Goal: Check status

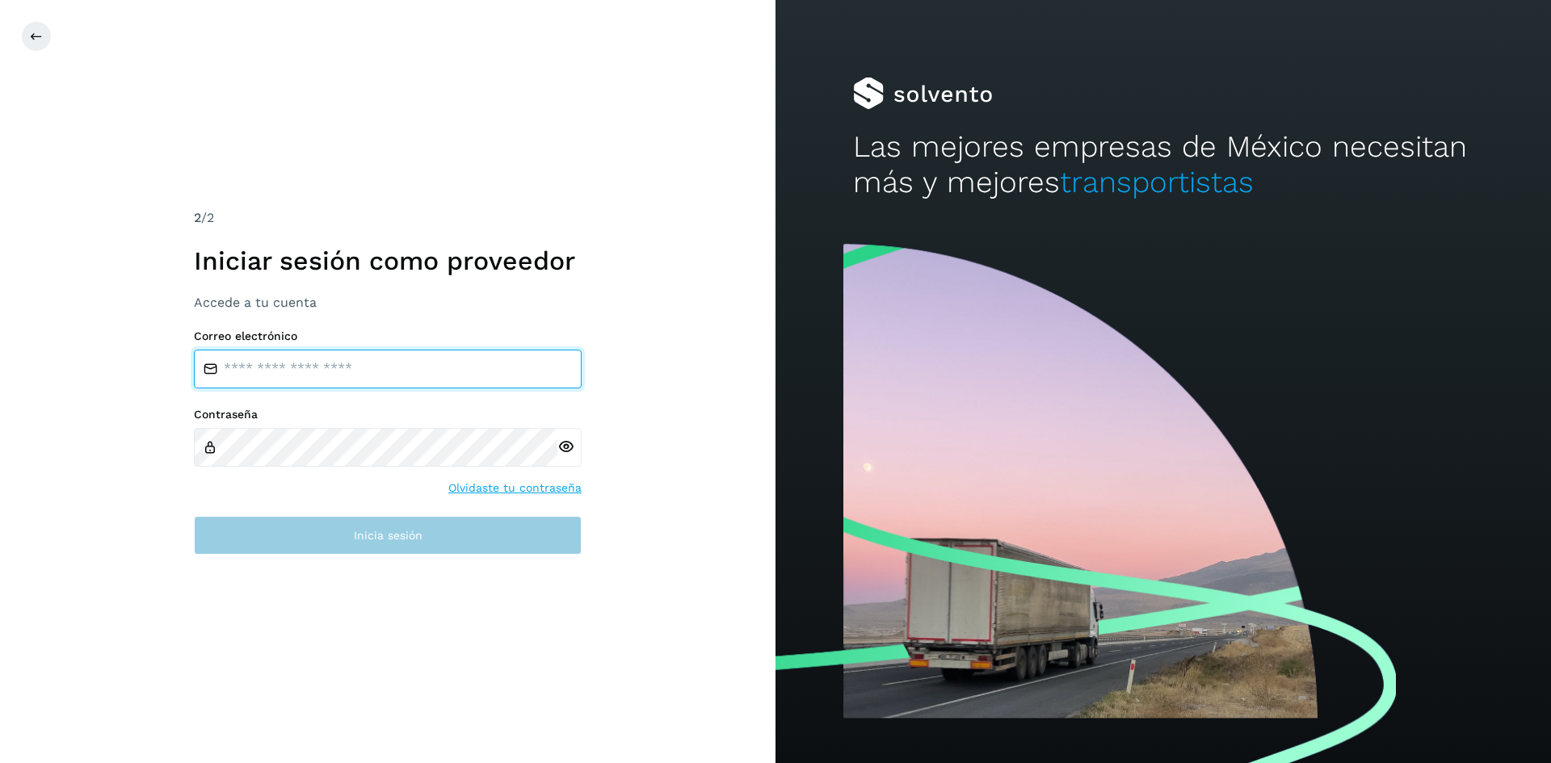
type input "**********"
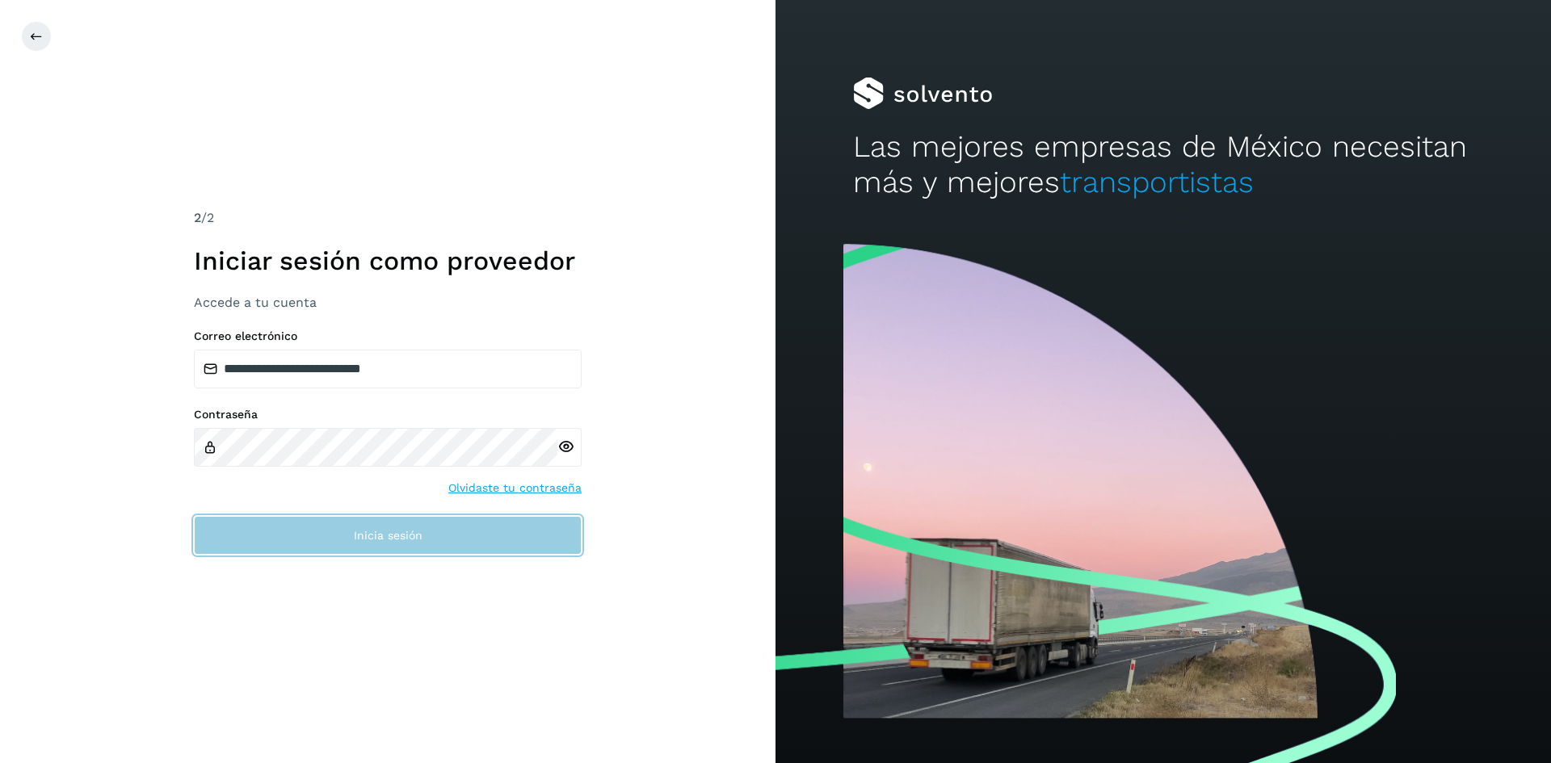
click at [340, 519] on button "Inicia sesión" at bounding box center [388, 535] width 388 height 39
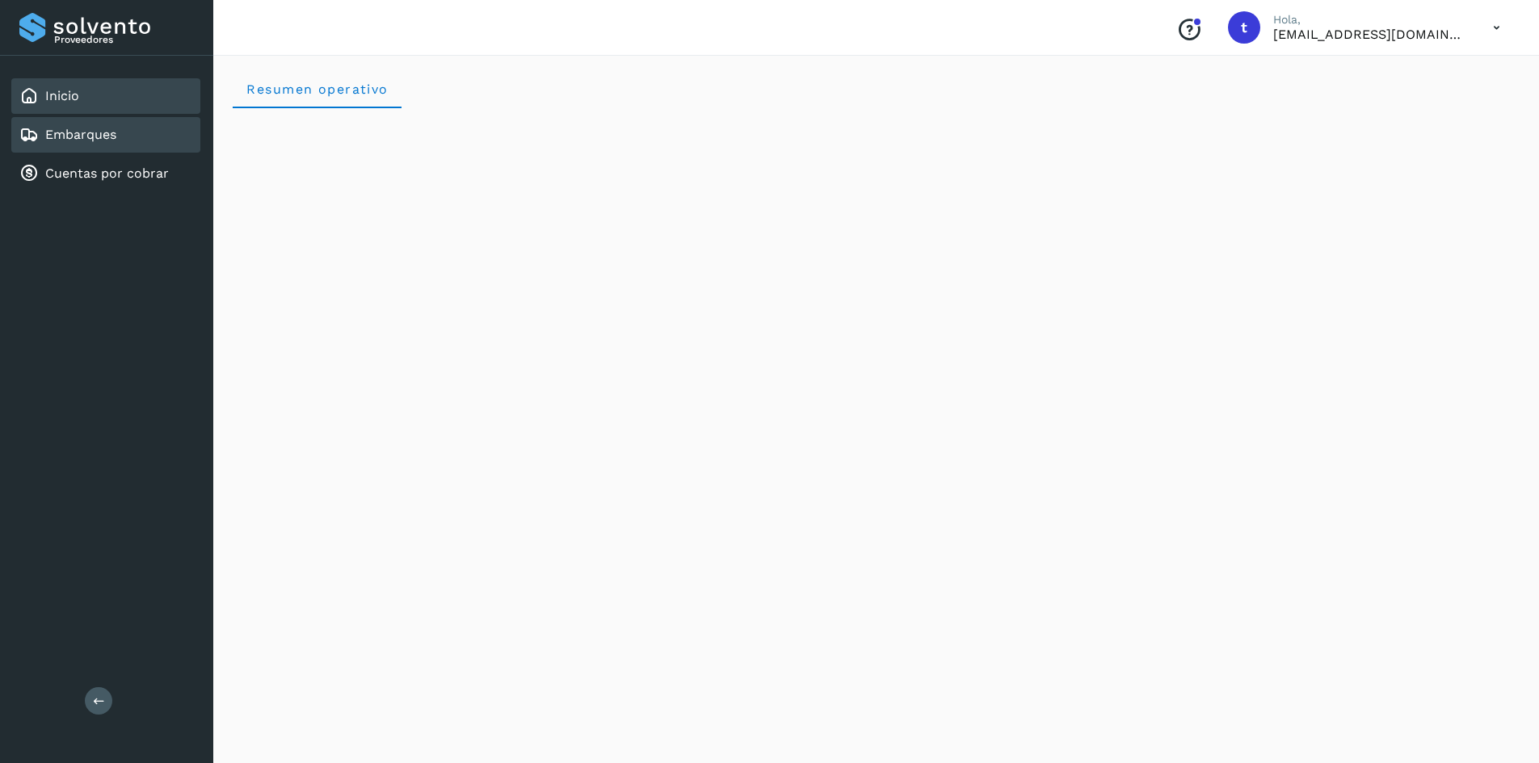
click at [74, 136] on link "Embarques" at bounding box center [80, 134] width 71 height 15
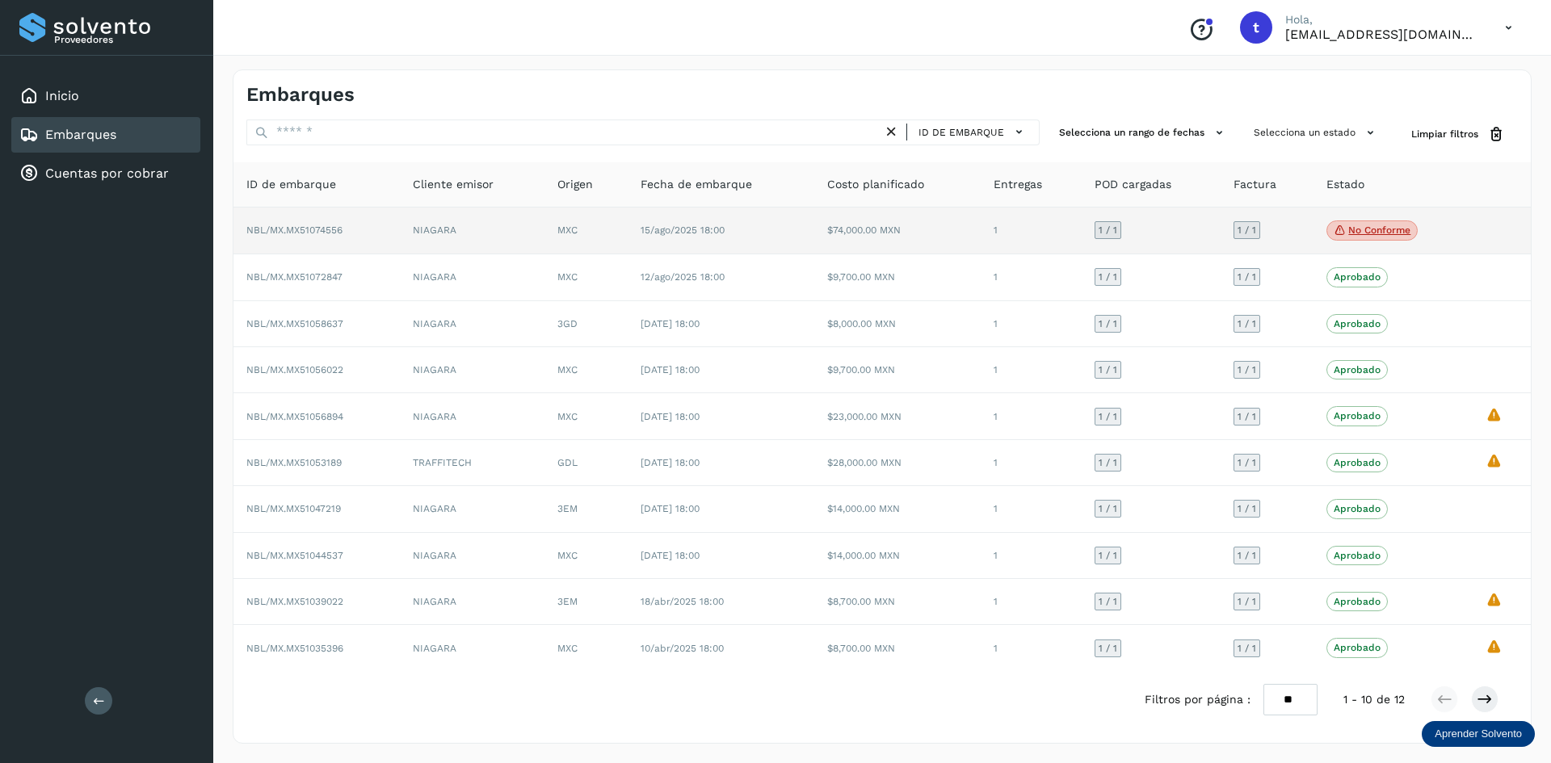
click at [435, 224] on td "NIAGARA" at bounding box center [472, 232] width 145 height 48
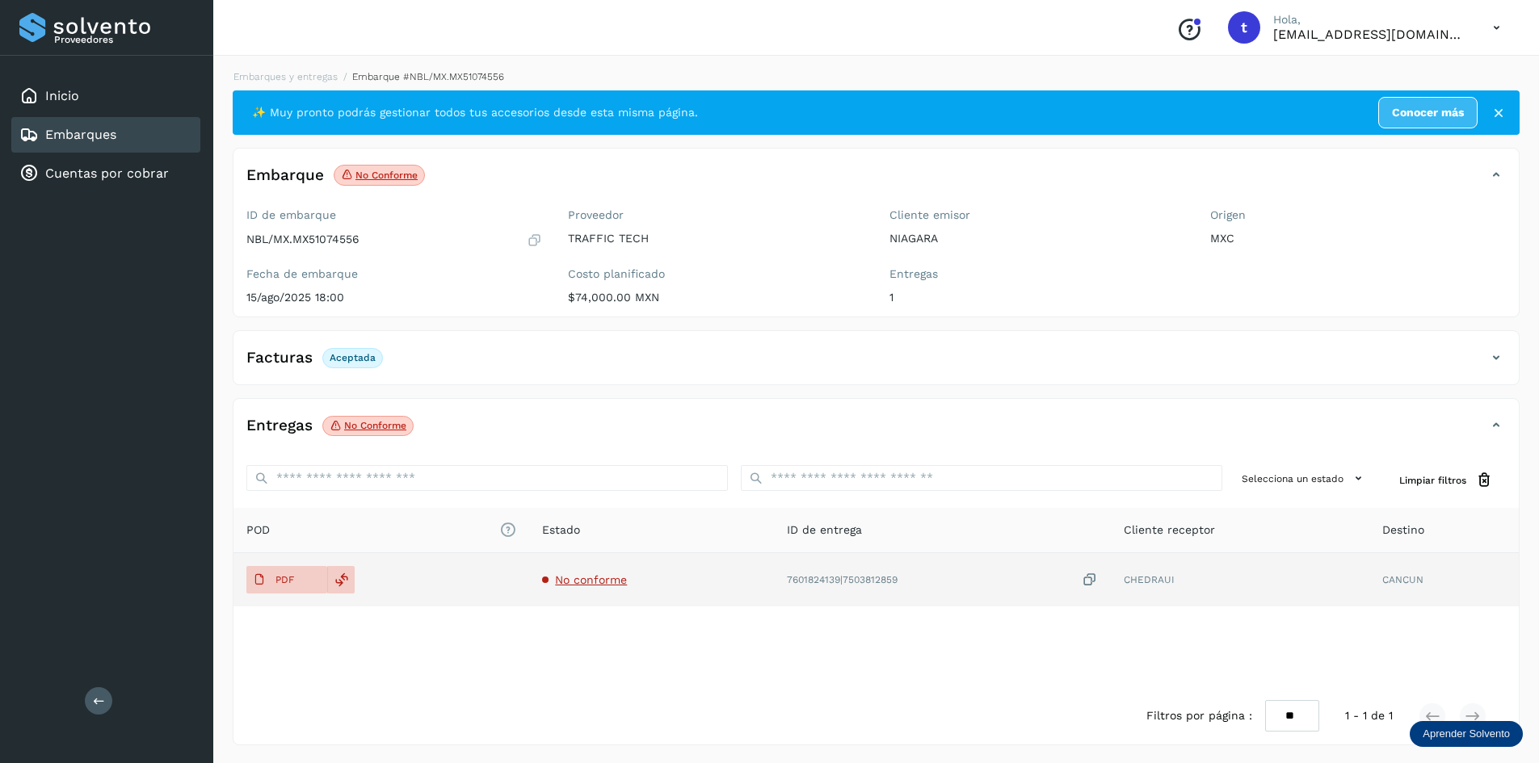
click at [624, 578] on span "No conforme" at bounding box center [591, 580] width 72 height 13
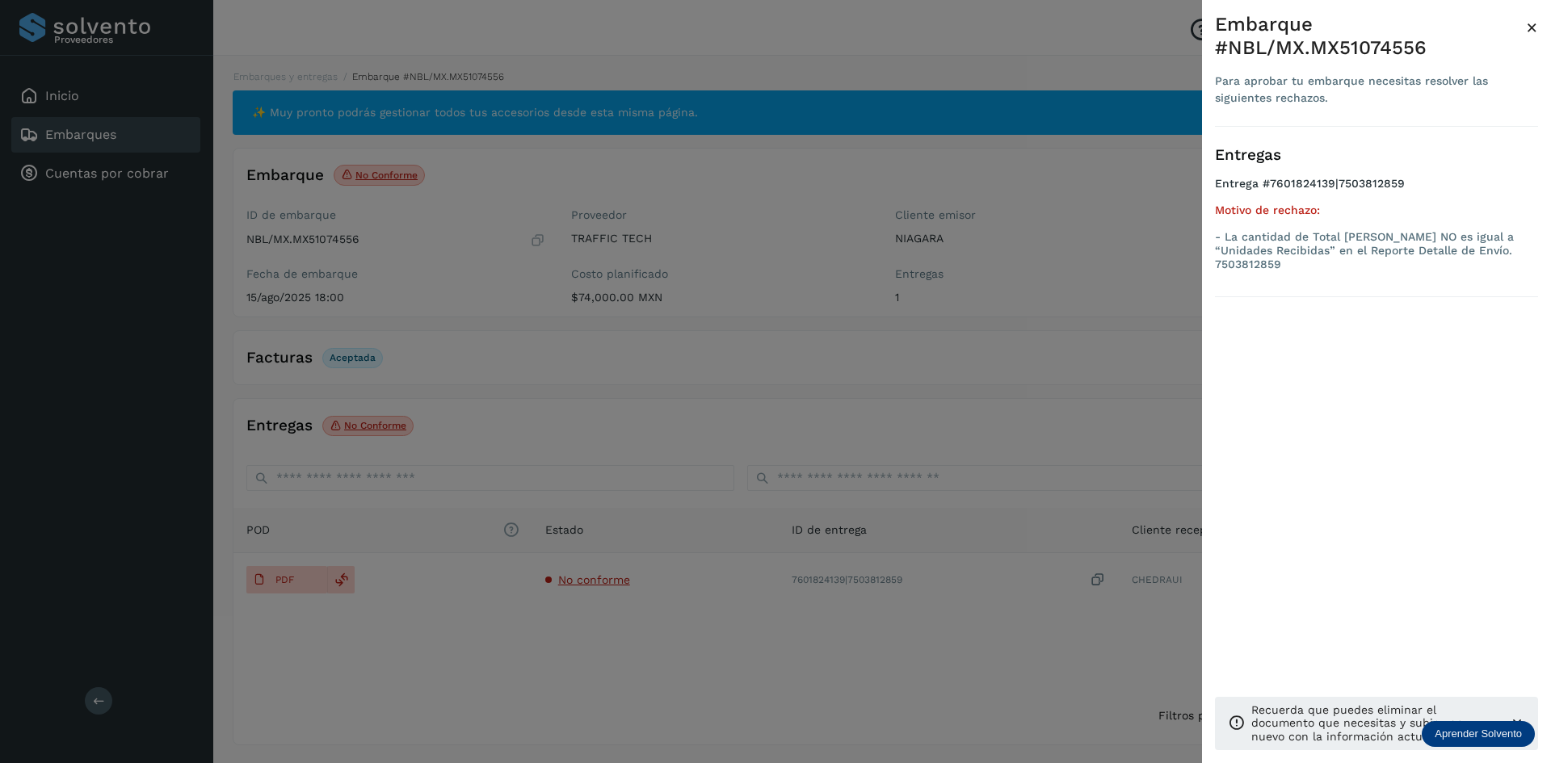
click at [890, 387] on div at bounding box center [775, 381] width 1551 height 763
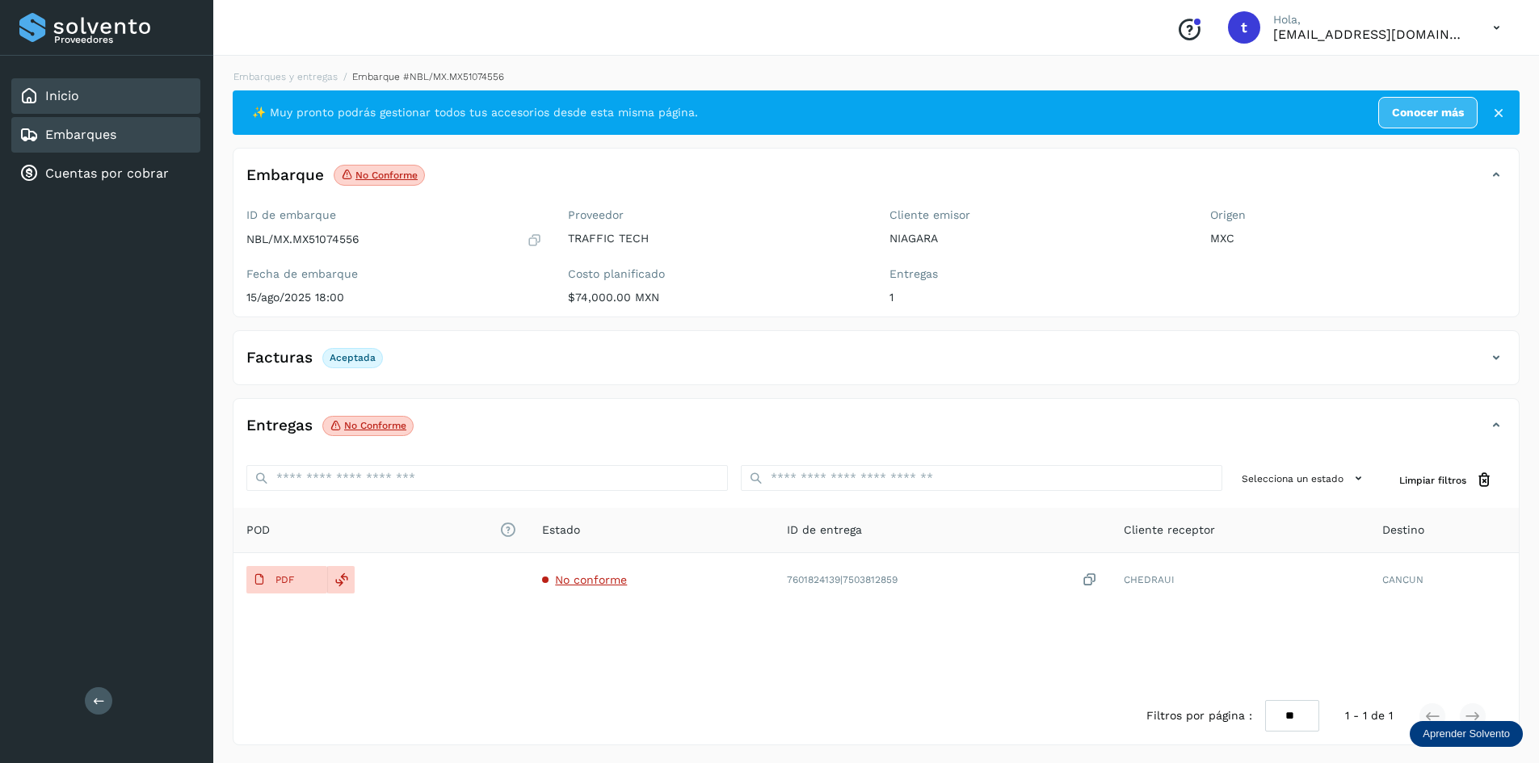
click at [69, 99] on link "Inicio" at bounding box center [62, 95] width 34 height 15
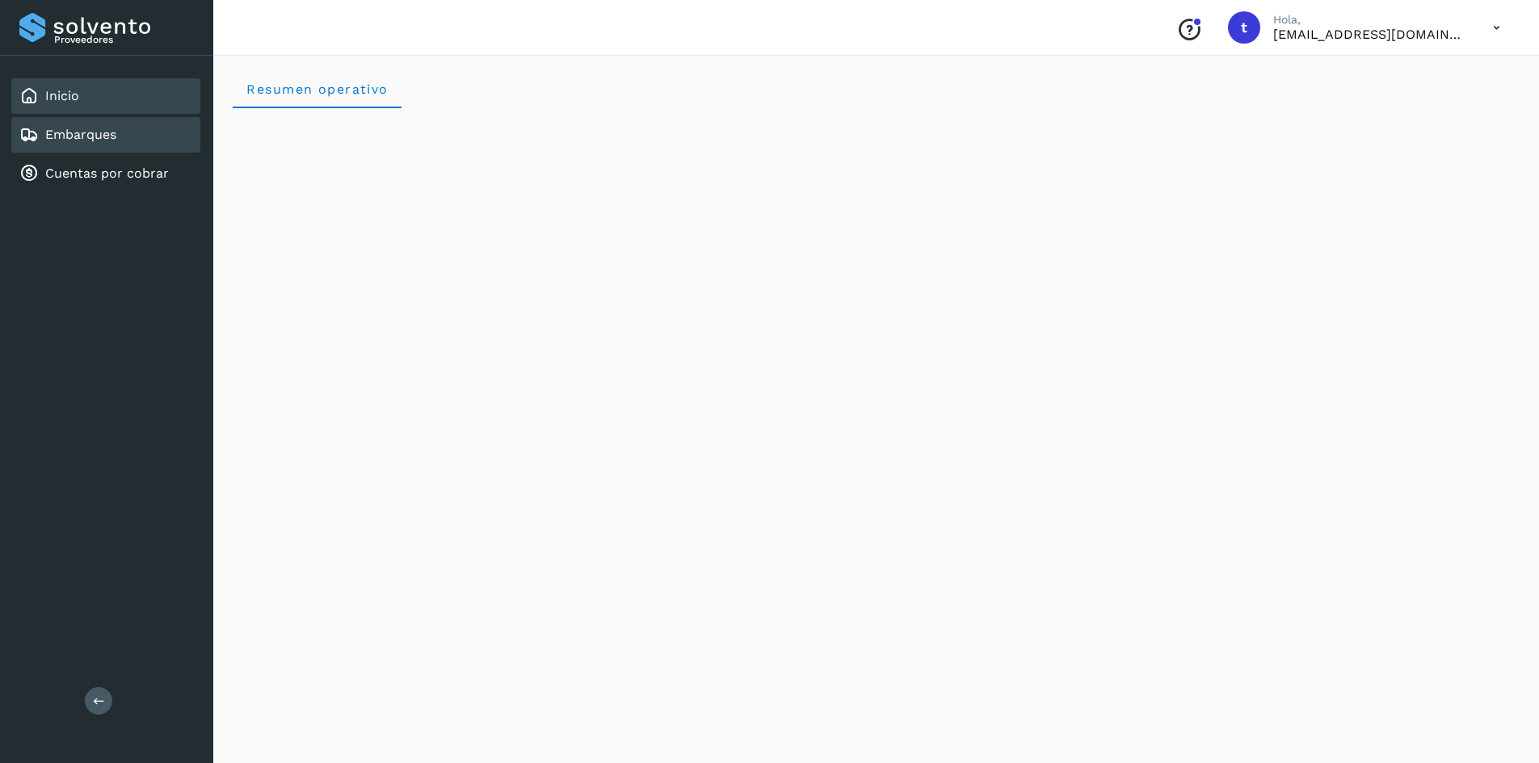
click at [109, 144] on div "Embarques" at bounding box center [67, 134] width 97 height 19
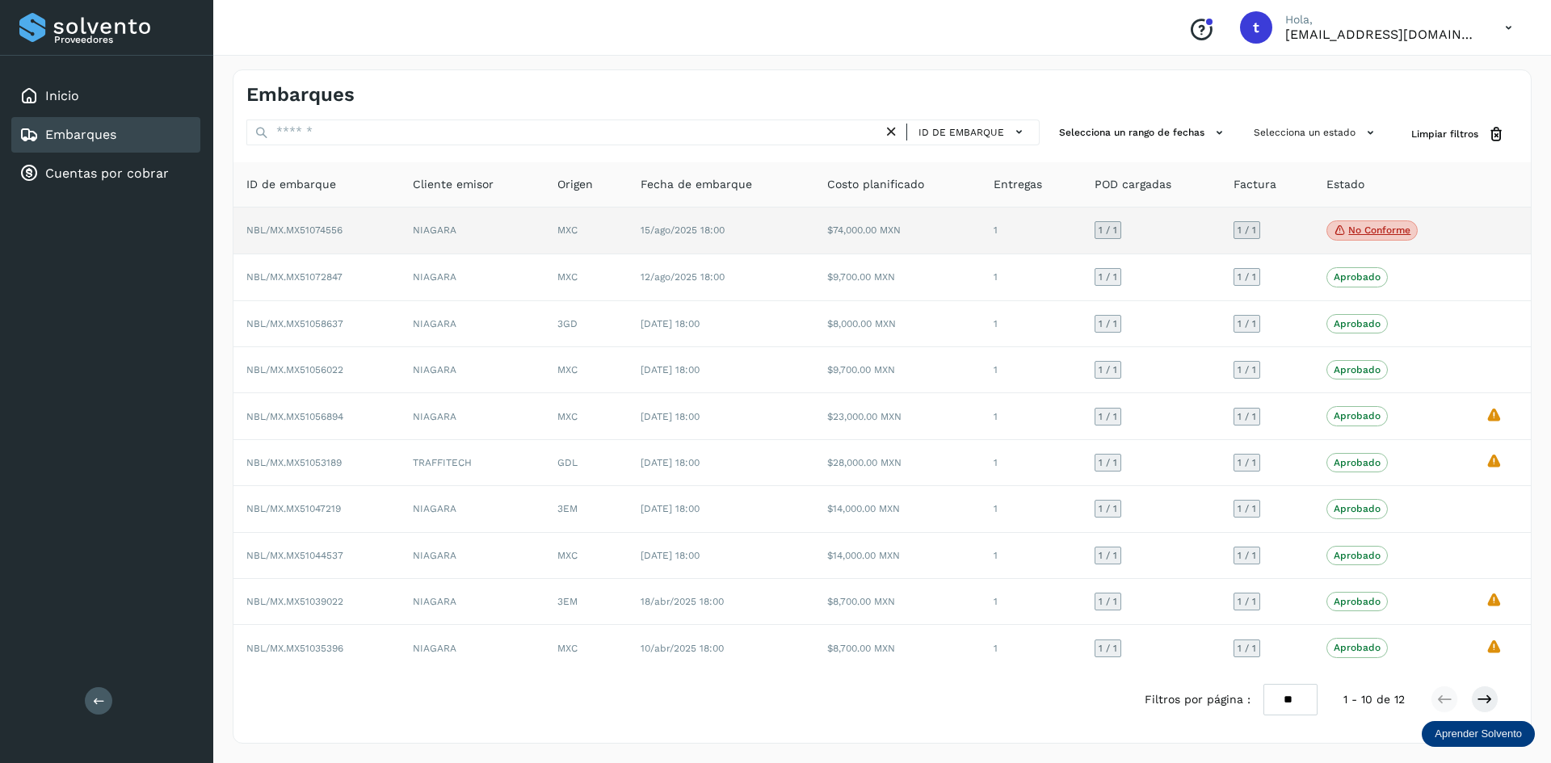
click at [340, 234] on span "NBL/MX.MX51074556" at bounding box center [294, 230] width 96 height 11
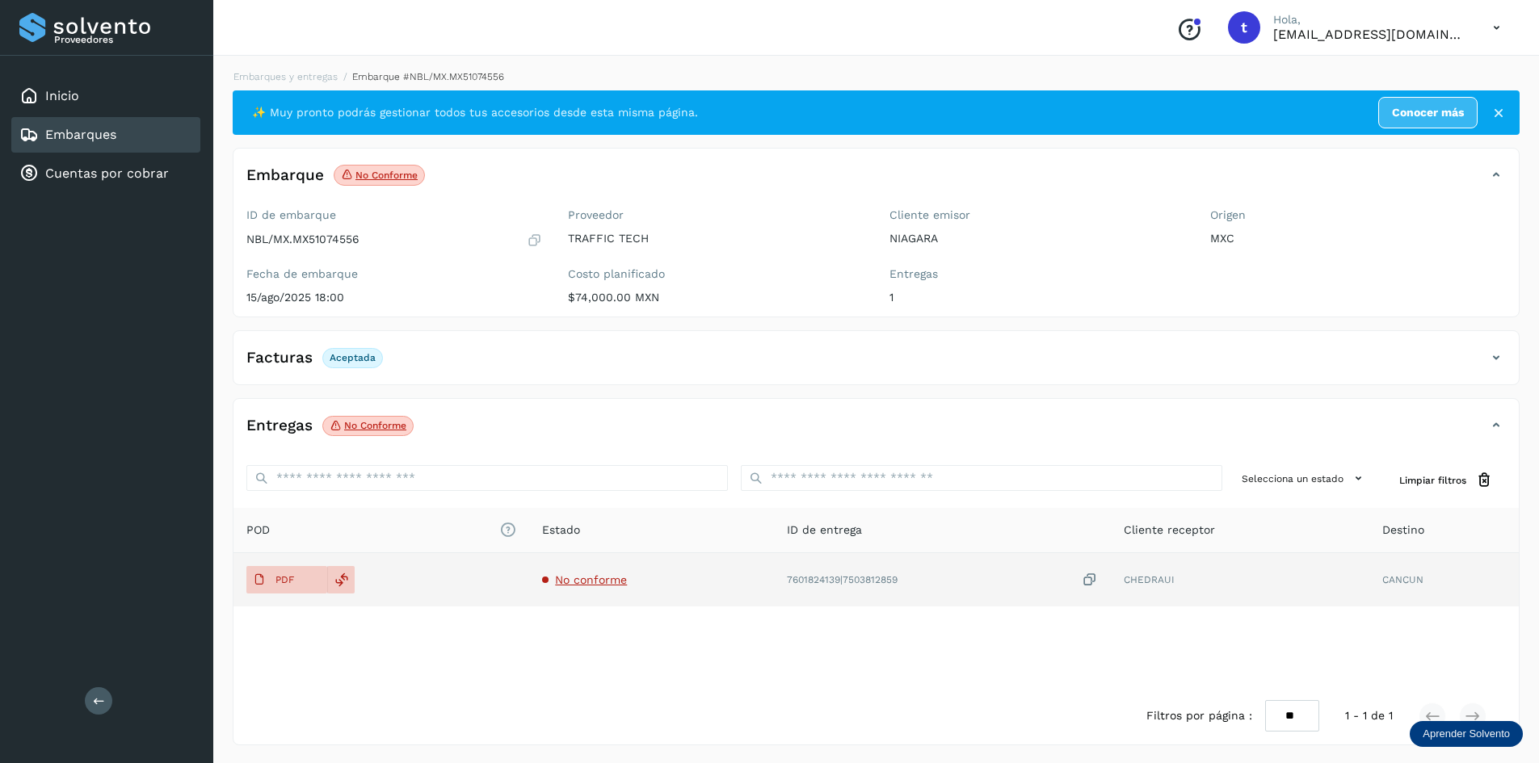
scroll to position [2, 0]
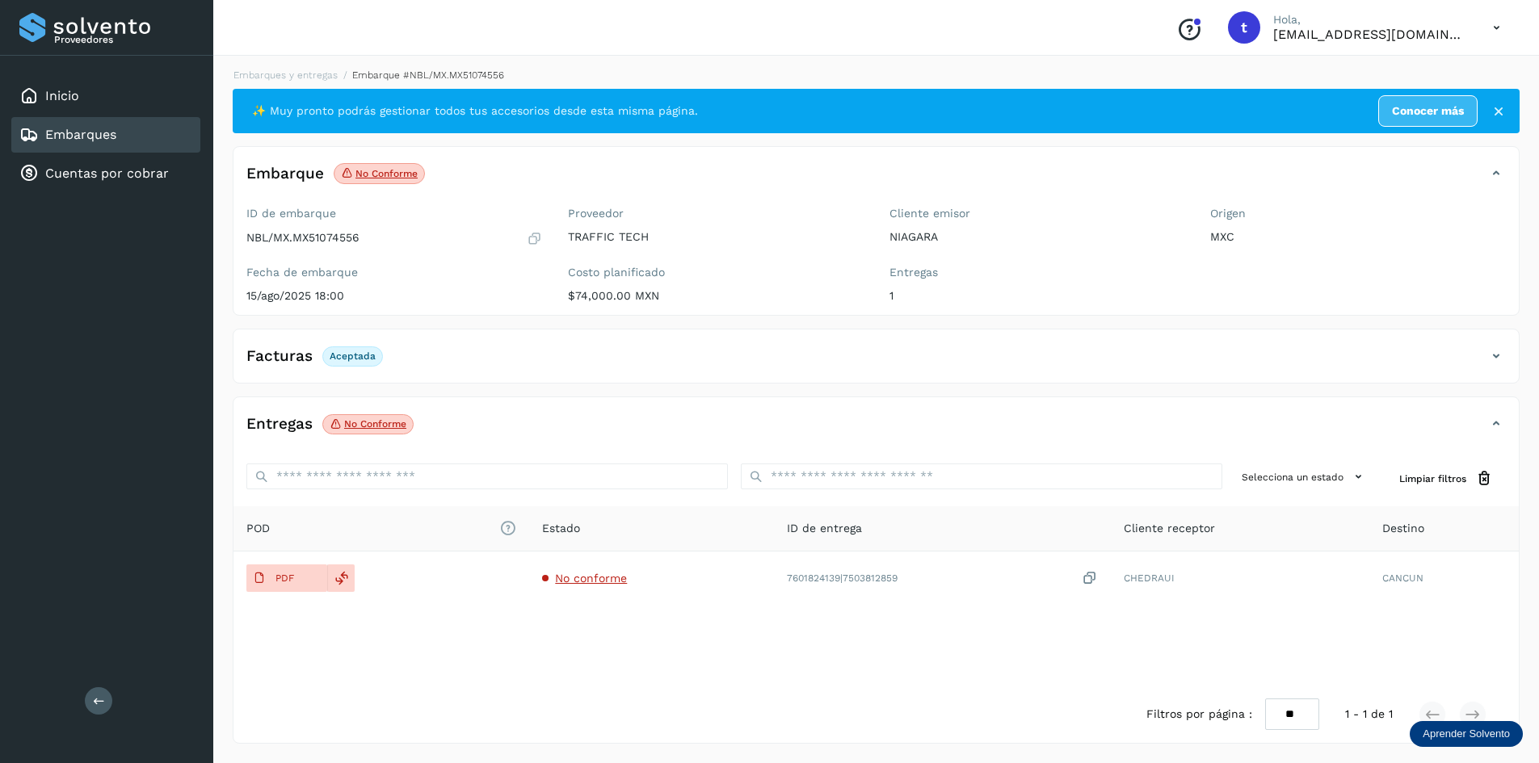
click at [1491, 350] on icon at bounding box center [1496, 356] width 19 height 19
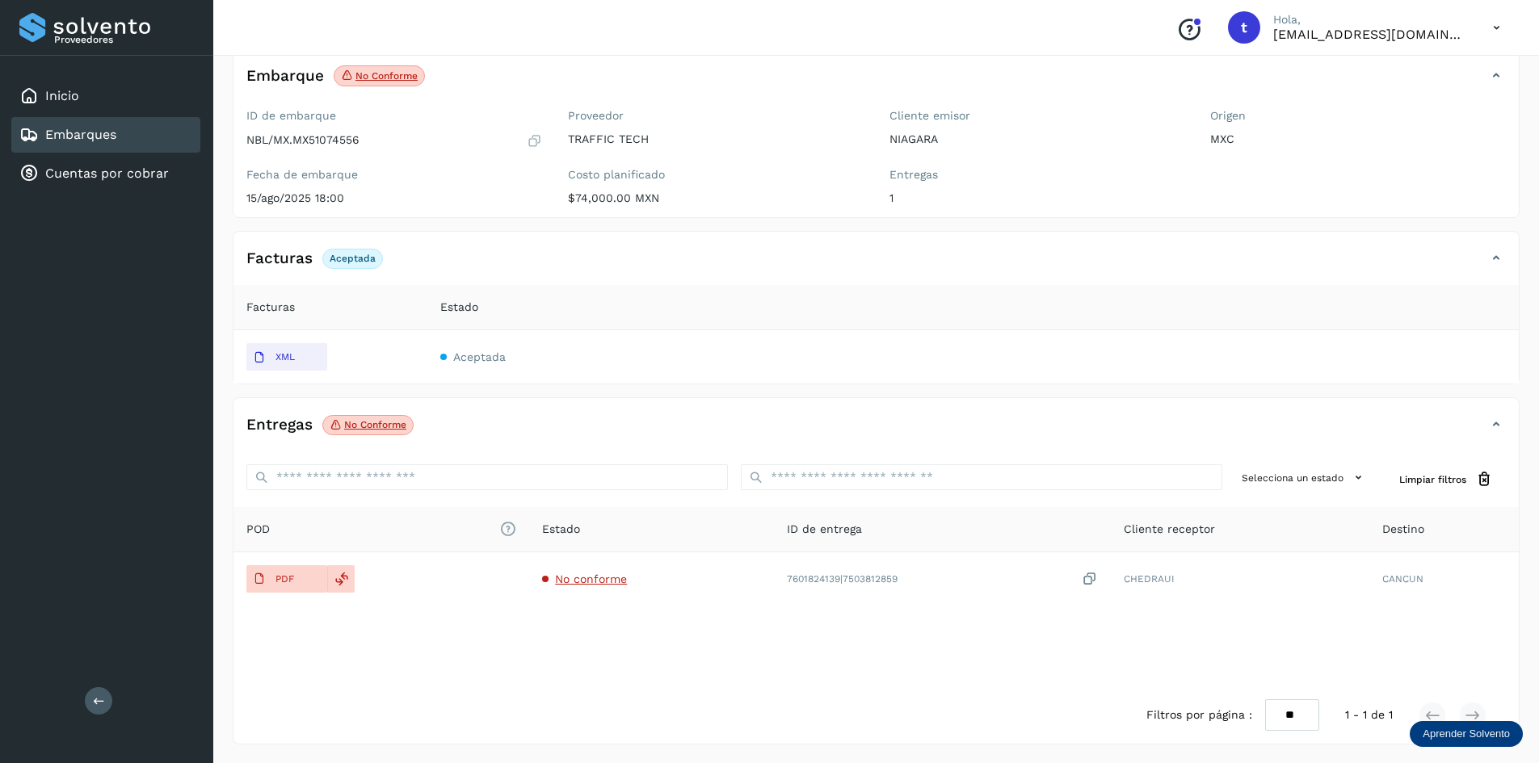
scroll to position [100, 0]
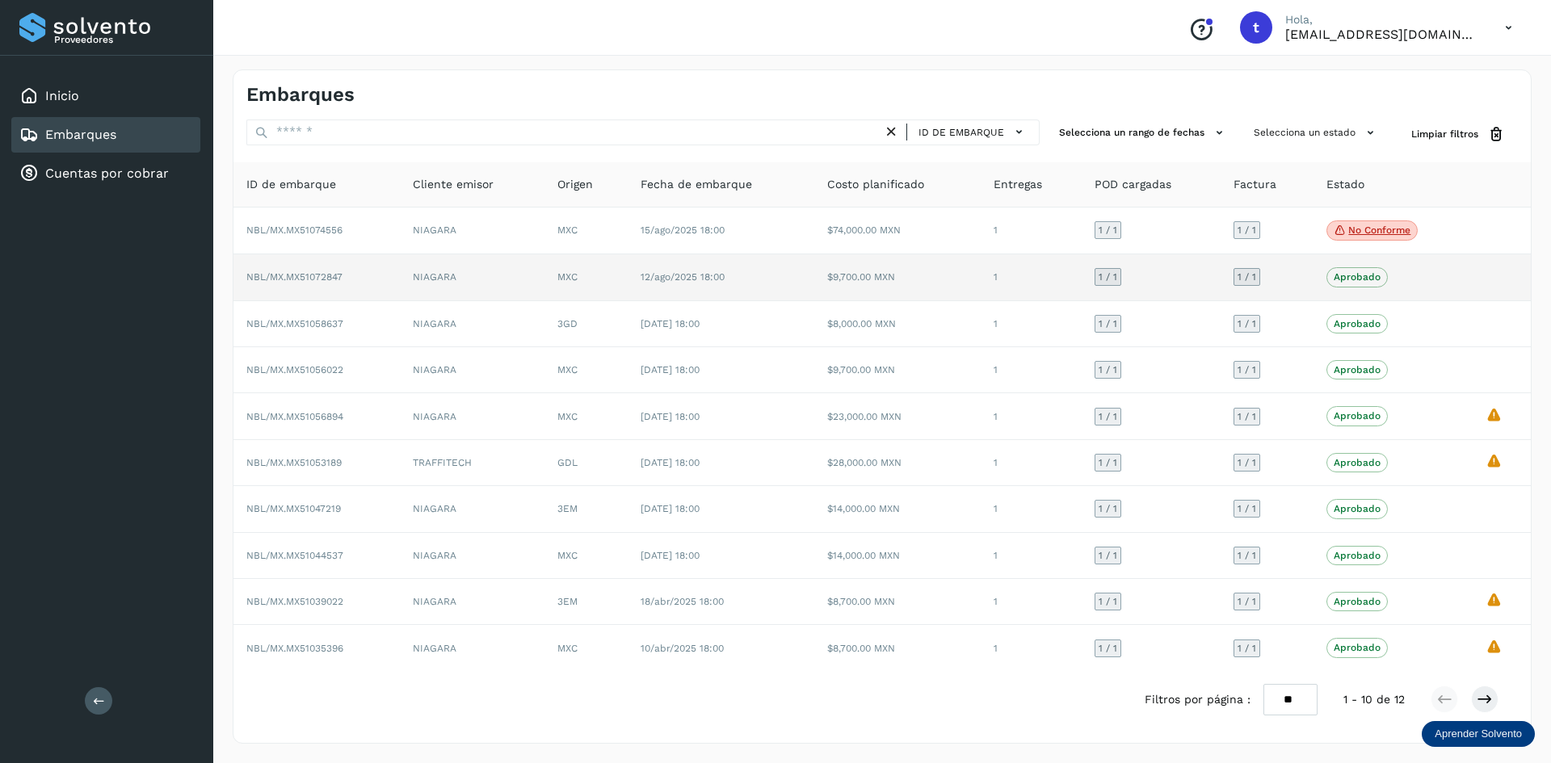
click at [1359, 276] on p "Aprobado" at bounding box center [1357, 276] width 47 height 11
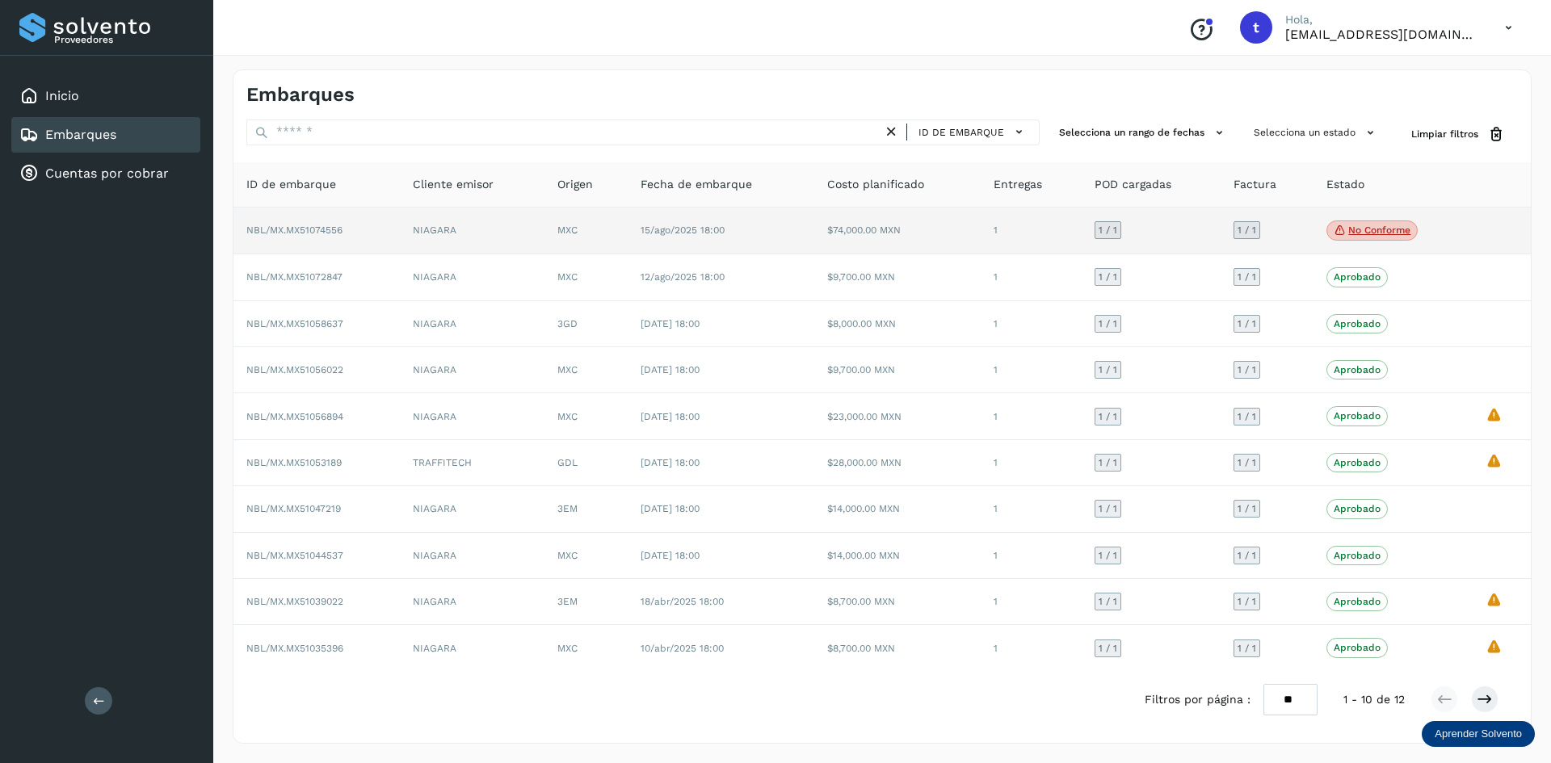
click at [485, 242] on td "NIAGARA" at bounding box center [472, 232] width 145 height 48
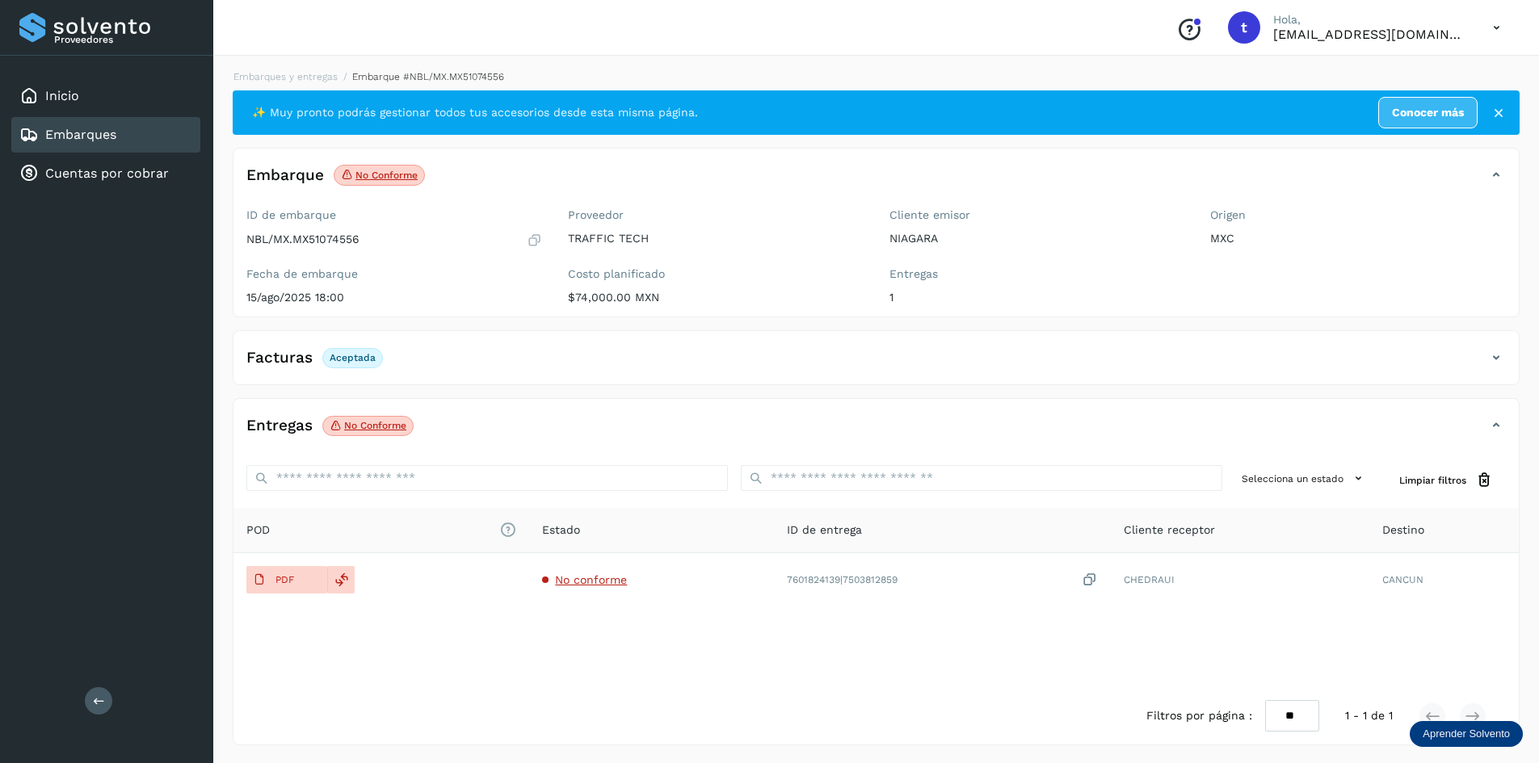
click at [361, 427] on p "No conforme" at bounding box center [375, 425] width 62 height 11
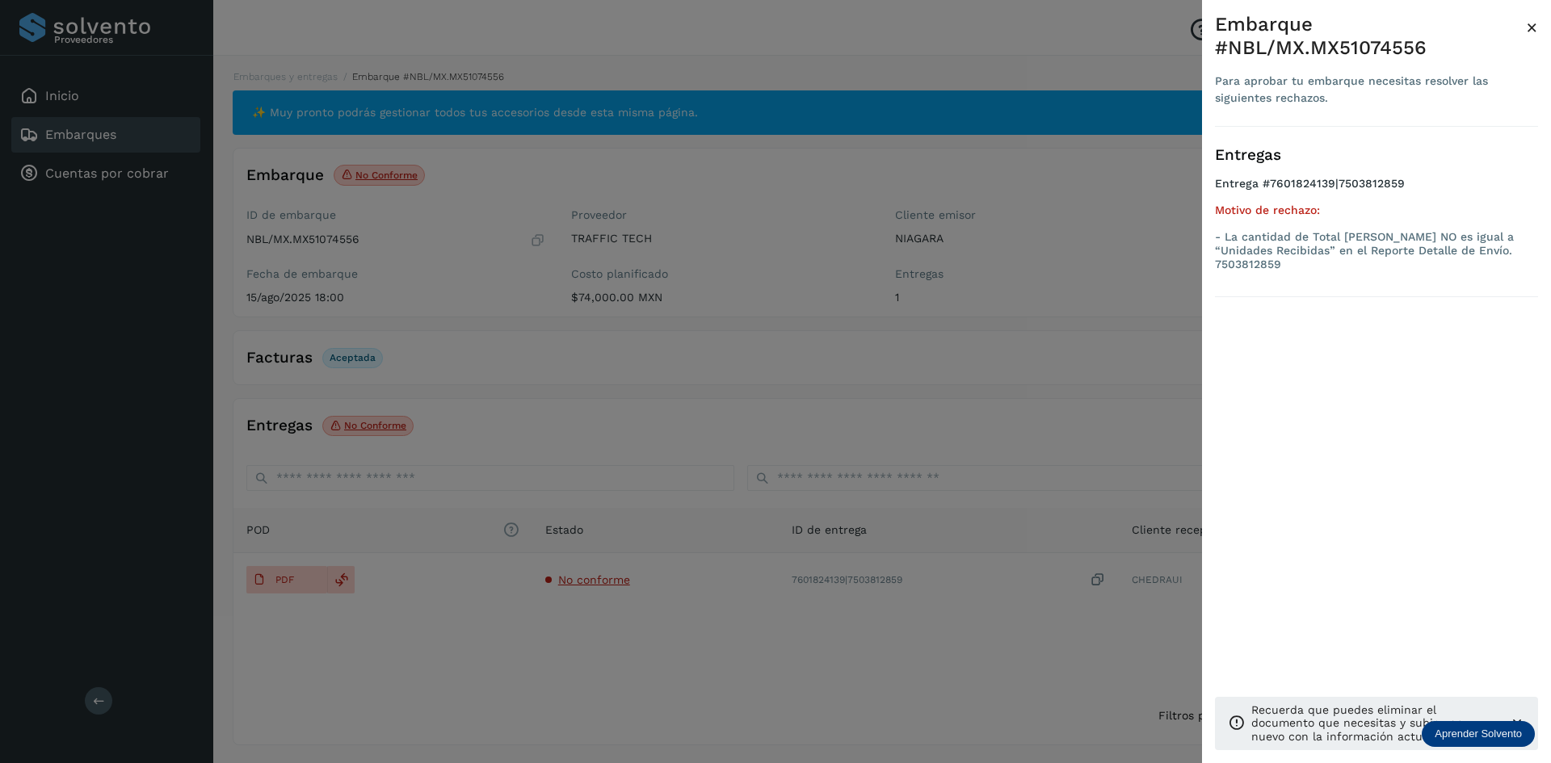
click at [1090, 284] on div at bounding box center [775, 381] width 1551 height 763
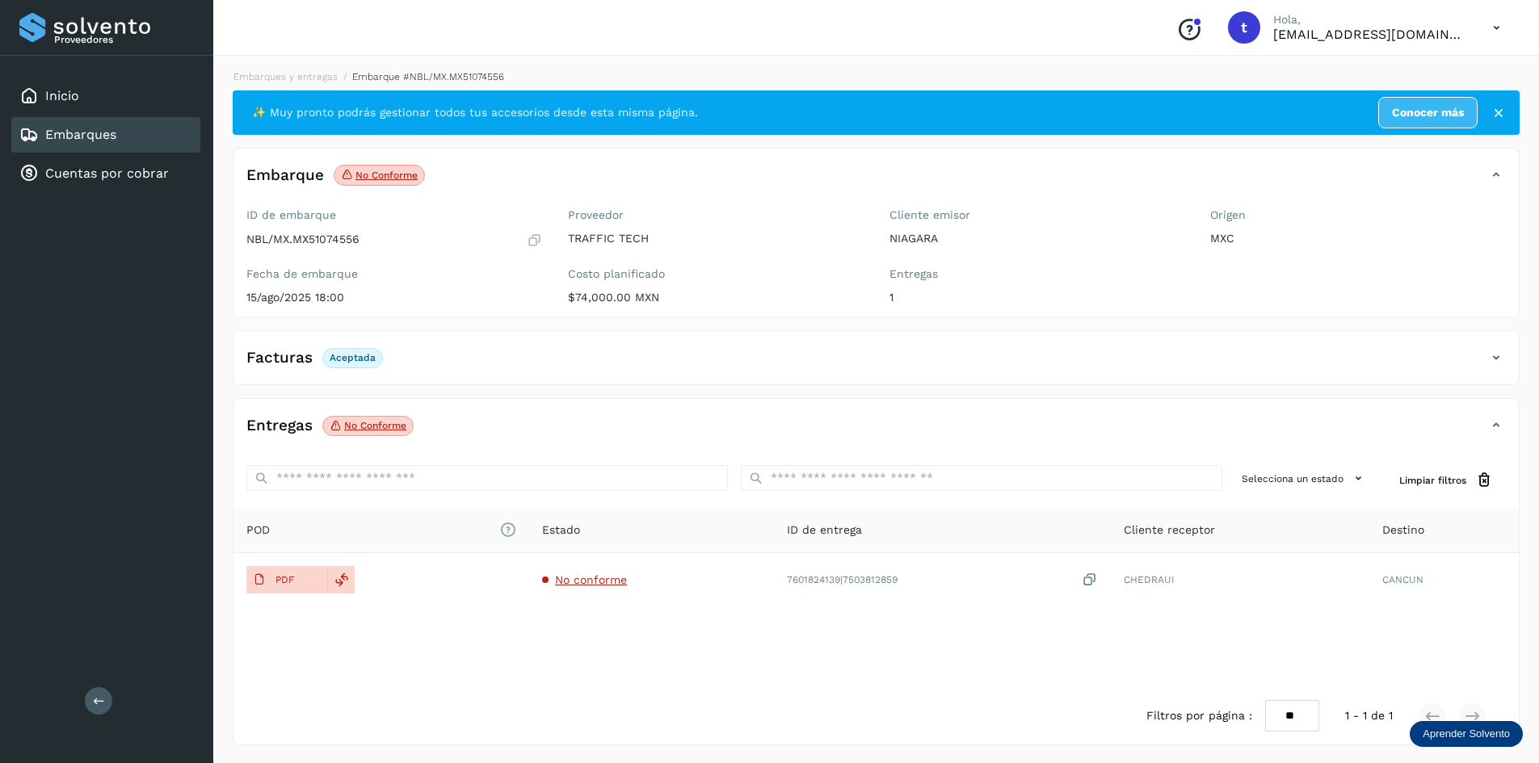
click at [78, 141] on link "Embarques" at bounding box center [80, 134] width 71 height 15
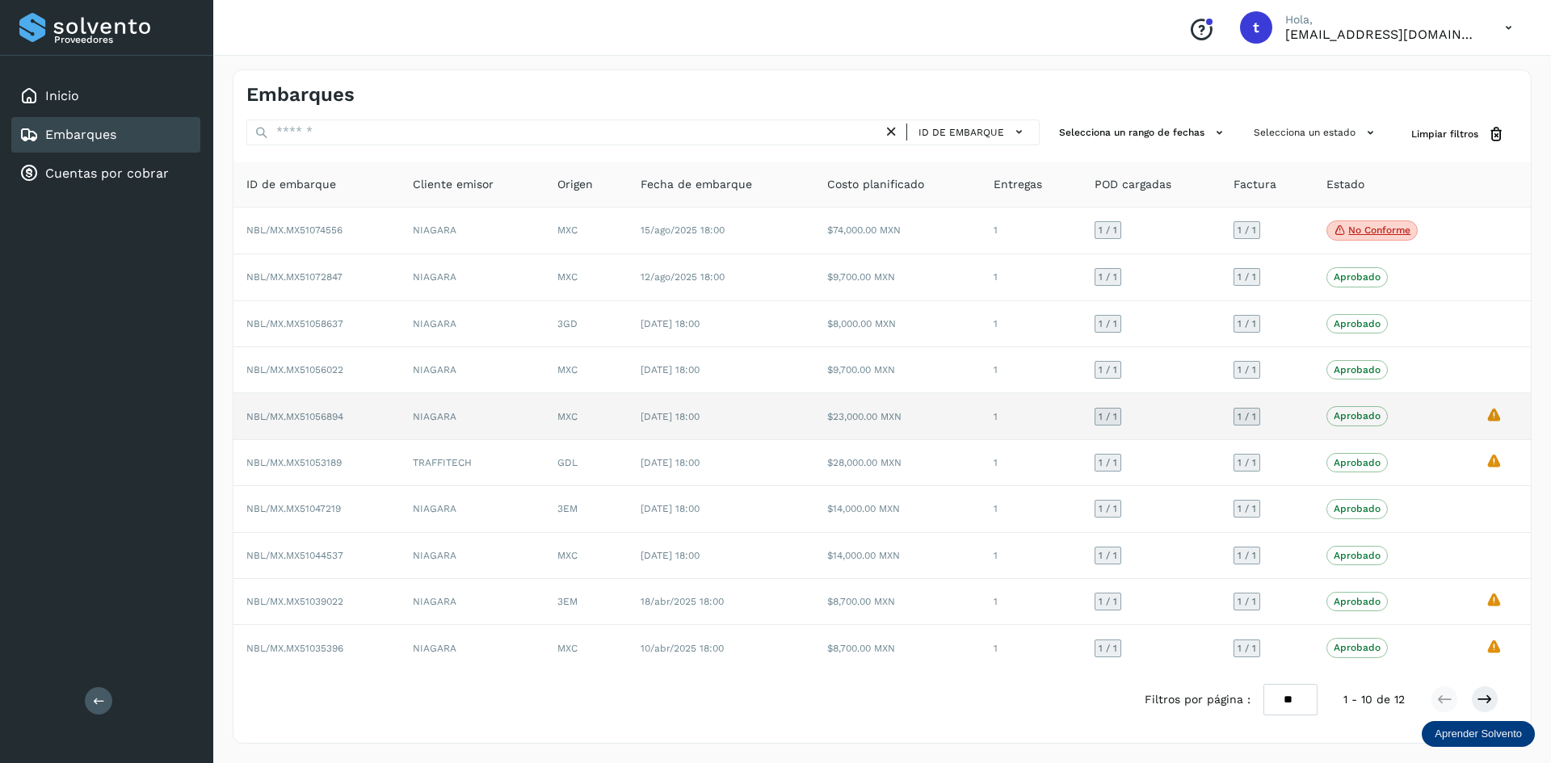
click at [1485, 414] on td "La validación de Solvento para este embarque ha sido anulada debido al cambio d…" at bounding box center [1502, 416] width 58 height 46
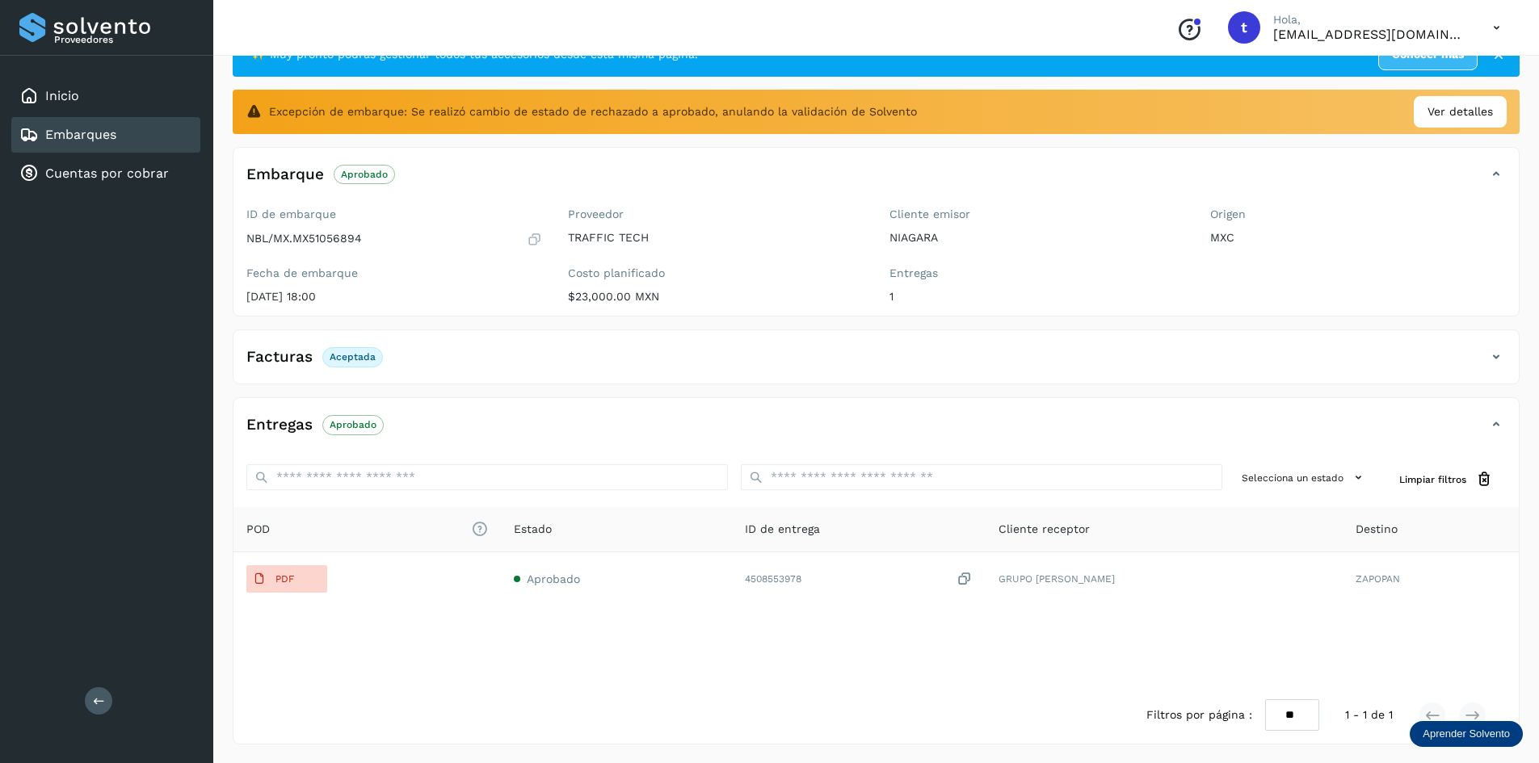
scroll to position [59, 0]
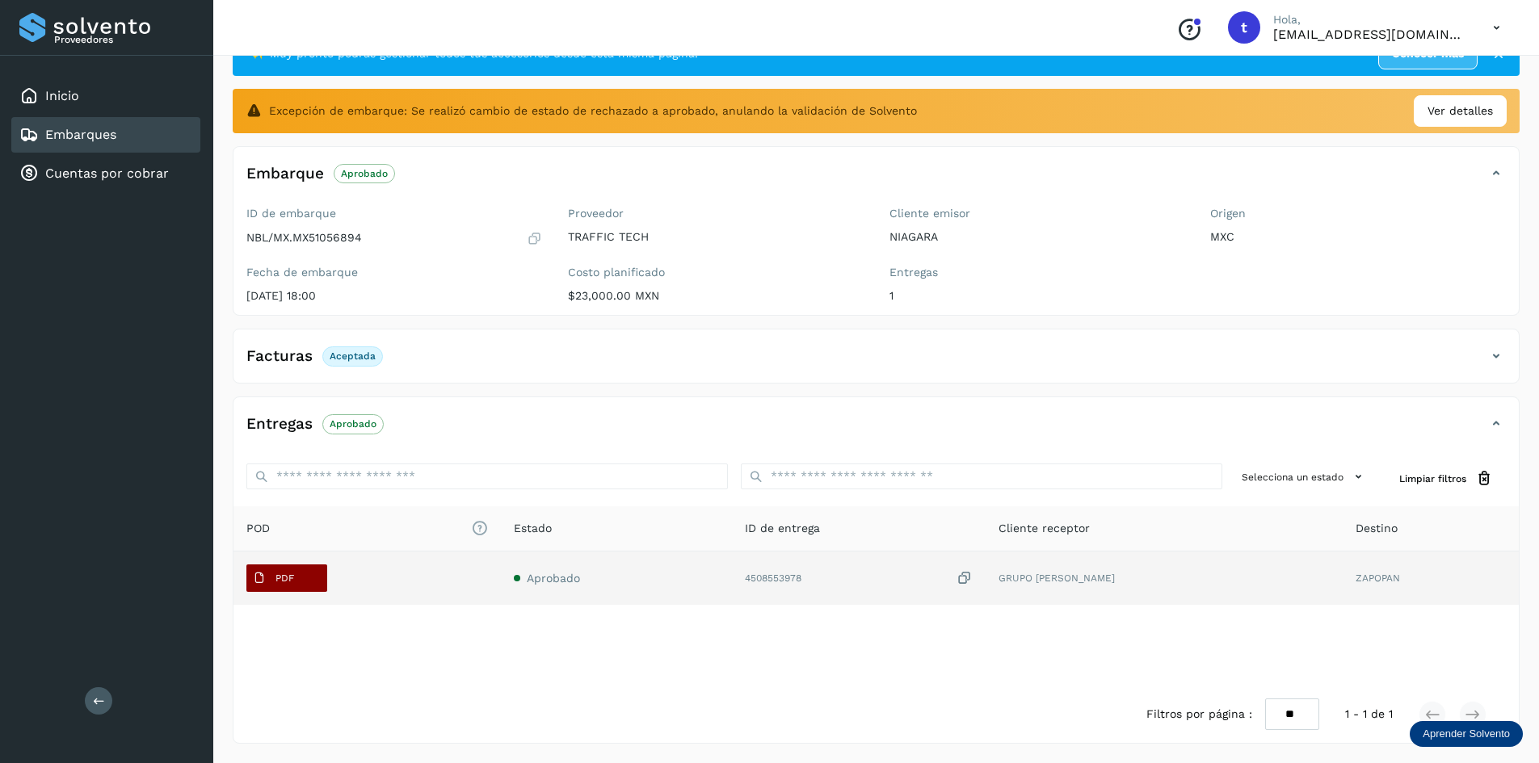
click at [275, 575] on p "PDF" at bounding box center [284, 578] width 19 height 11
click at [292, 581] on p "PDF" at bounding box center [284, 578] width 19 height 11
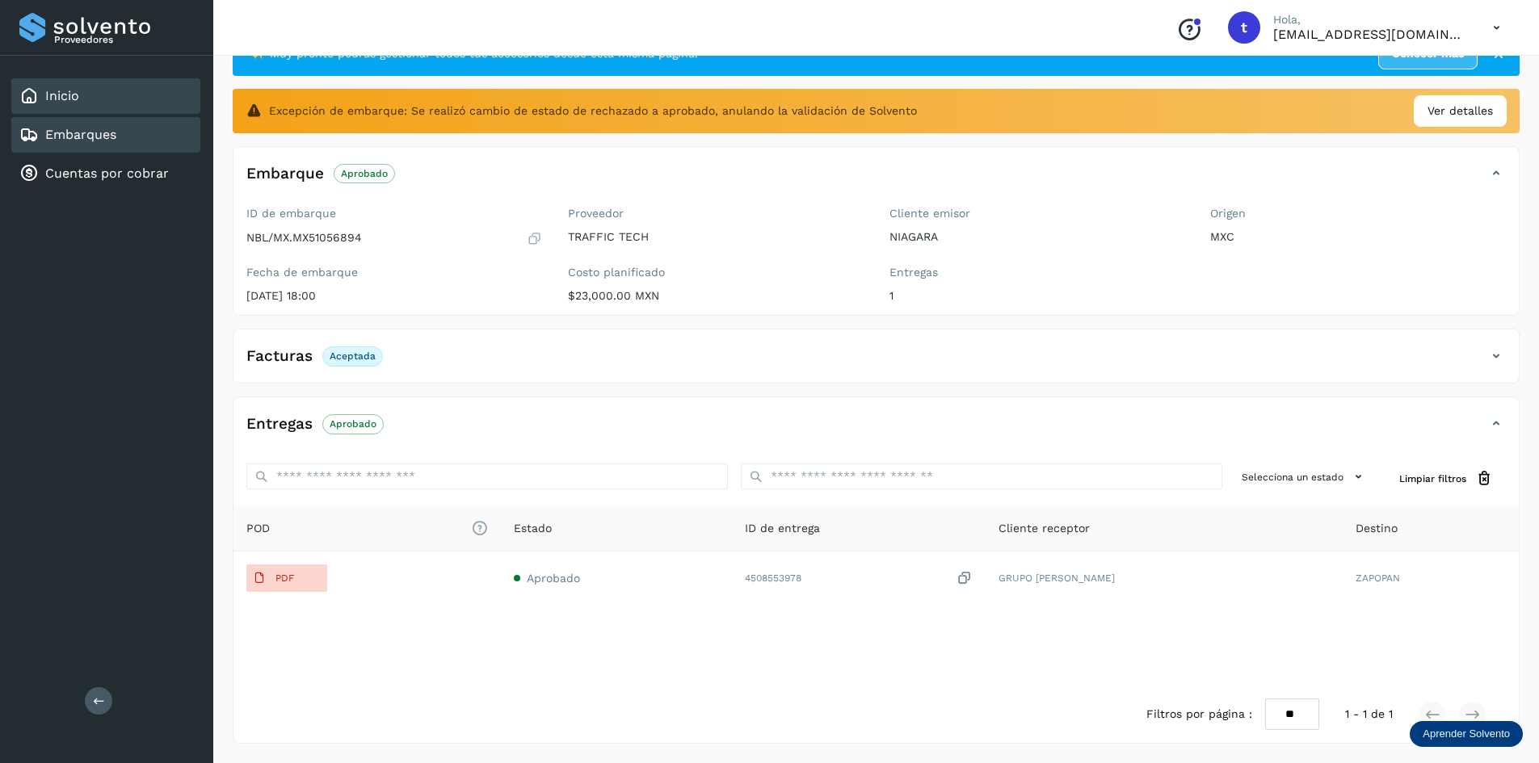
click at [105, 97] on div "Inicio" at bounding box center [105, 96] width 189 height 36
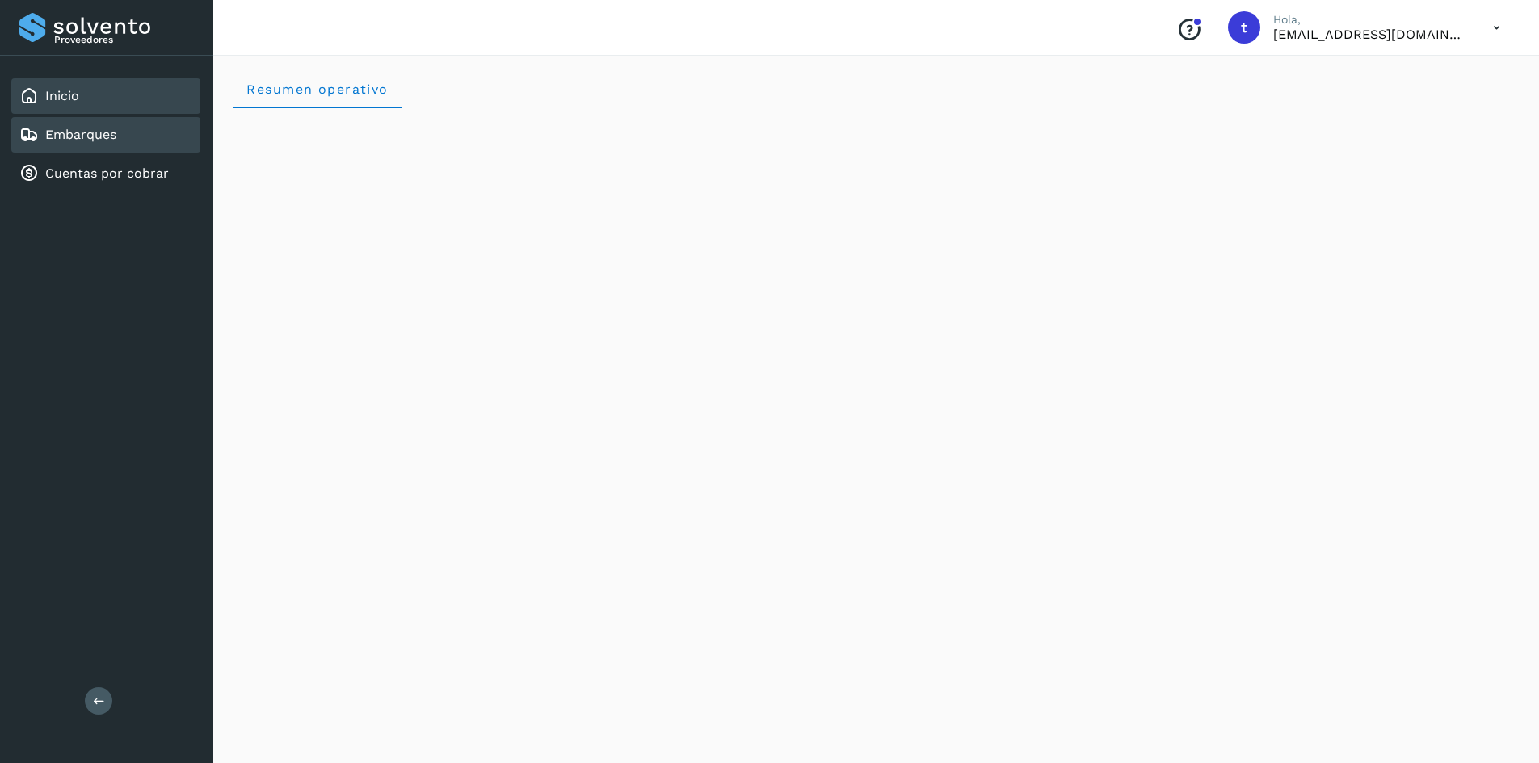
click at [98, 128] on link "Embarques" at bounding box center [80, 134] width 71 height 15
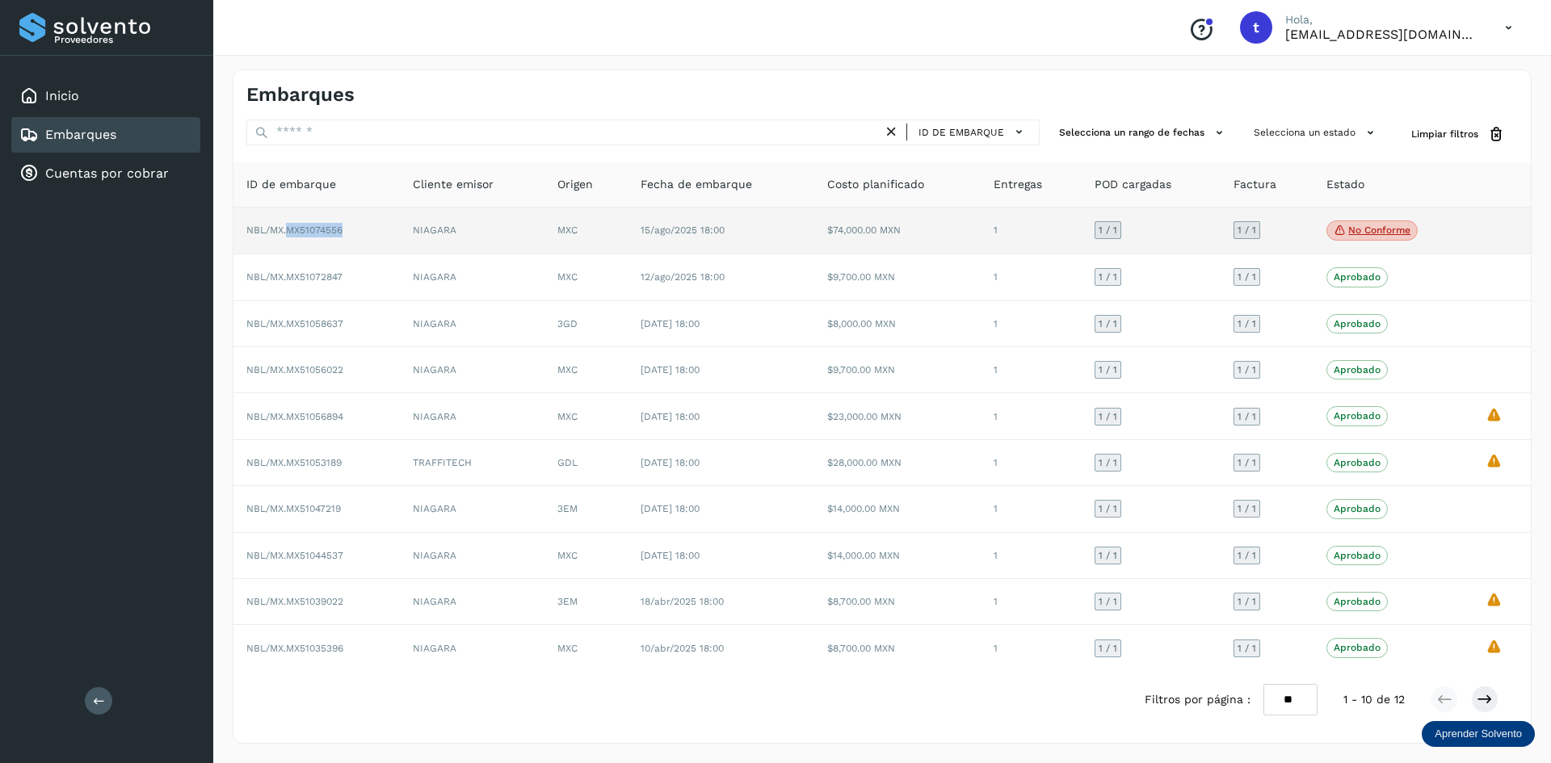
drag, startPoint x: 347, startPoint y: 232, endPoint x: 288, endPoint y: 231, distance: 59.0
click at [288, 231] on td "NBL/MX.MX51074556" at bounding box center [316, 232] width 166 height 48
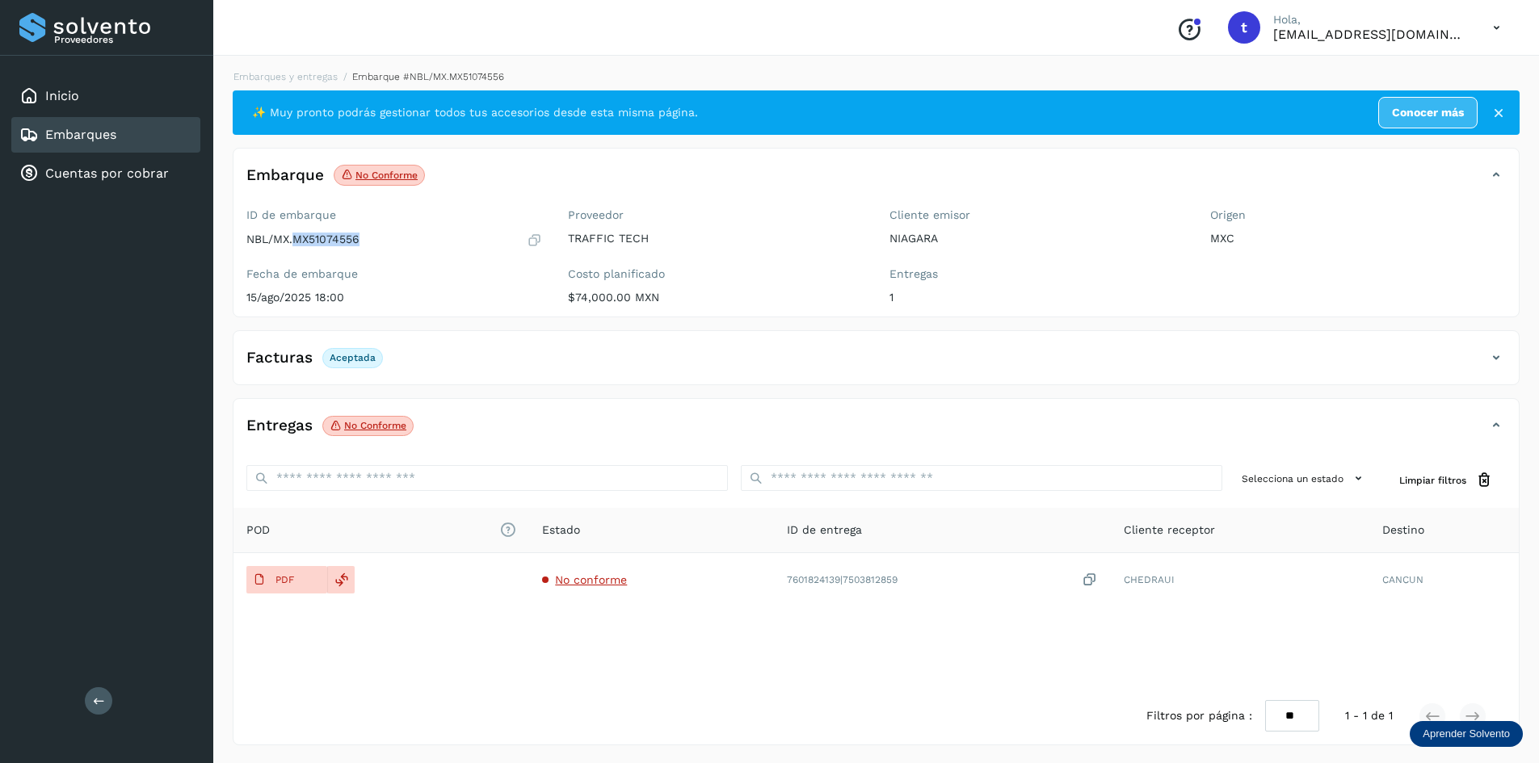
drag, startPoint x: 363, startPoint y: 242, endPoint x: 296, endPoint y: 242, distance: 67.1
click at [296, 242] on div "NBL/MX.MX51074556" at bounding box center [394, 240] width 296 height 16
copy p "MX51074556"
click at [399, 170] on p "No conforme" at bounding box center [386, 175] width 62 height 11
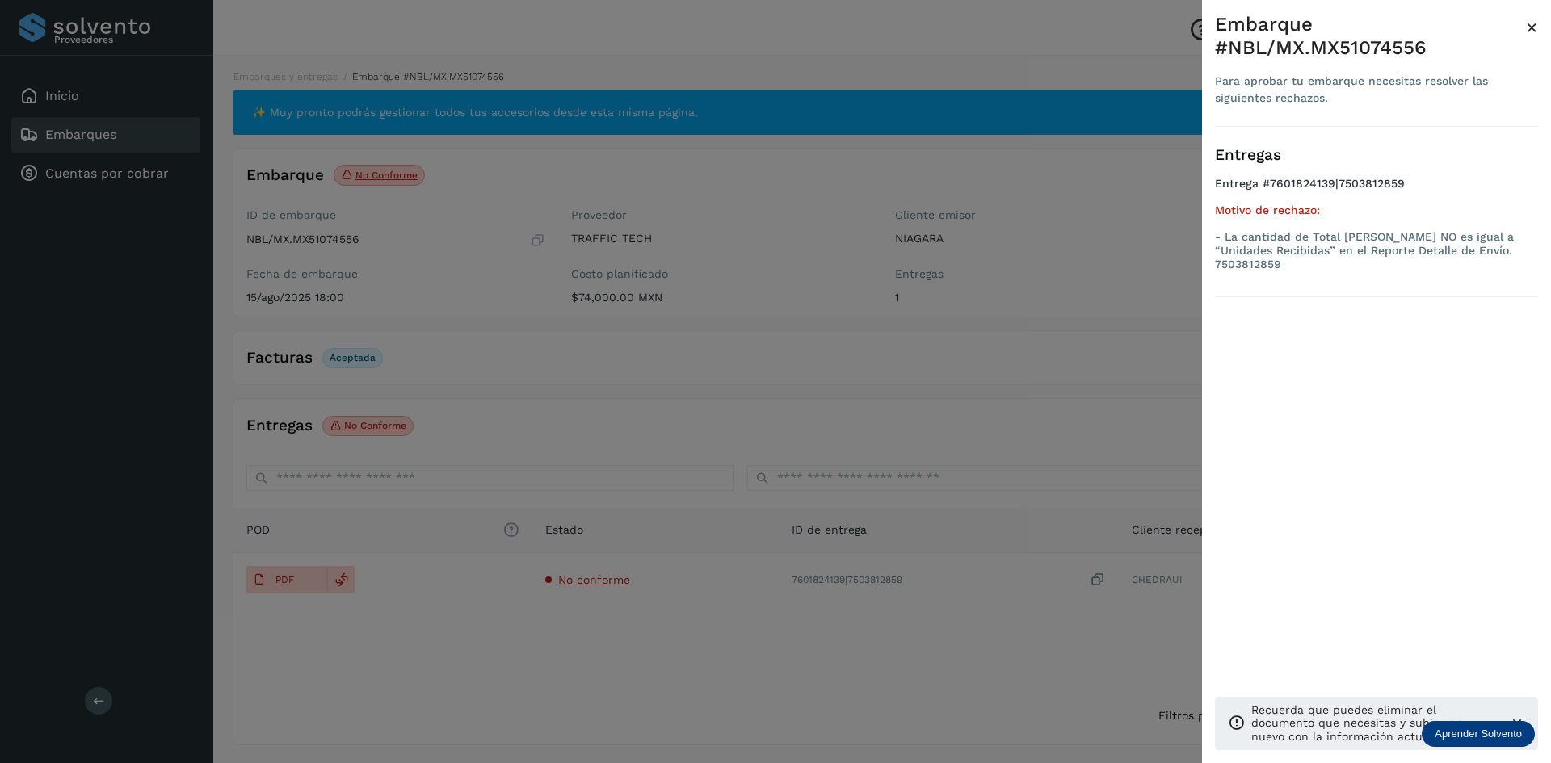
click at [358, 232] on div at bounding box center [775, 381] width 1551 height 763
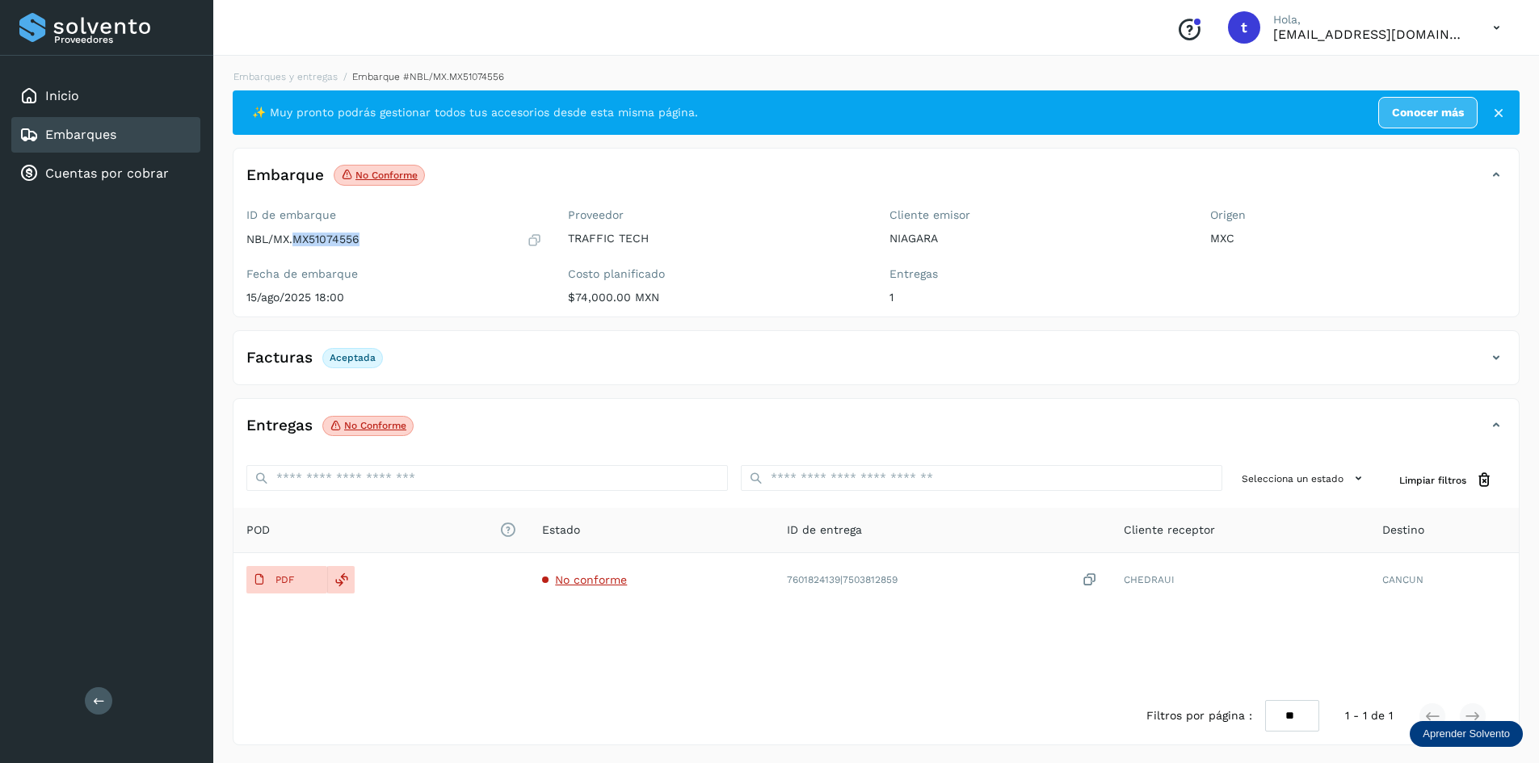
click at [350, 234] on p "NBL/MX.MX51074556" at bounding box center [302, 240] width 113 height 14
copy p "MX51074556"
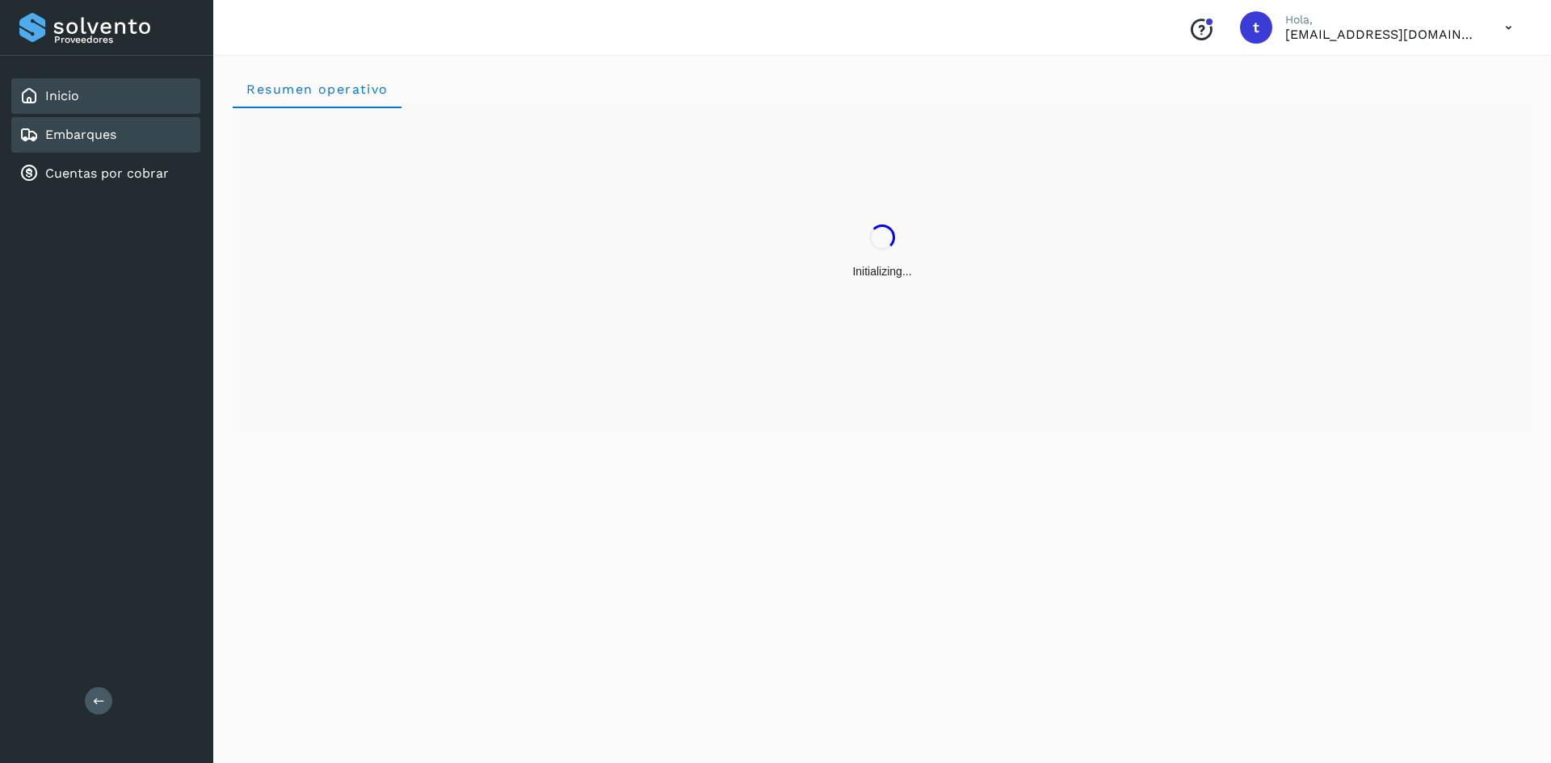
click at [91, 129] on link "Embarques" at bounding box center [80, 134] width 71 height 15
